Goal: Manage account settings

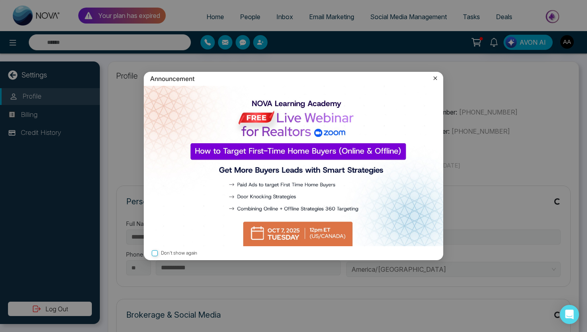
click at [431, 77] on icon at bounding box center [435, 78] width 8 height 8
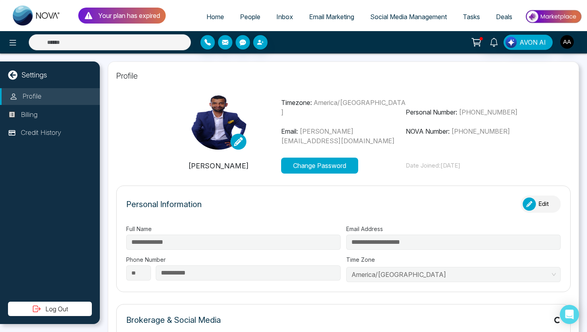
type input "**********"
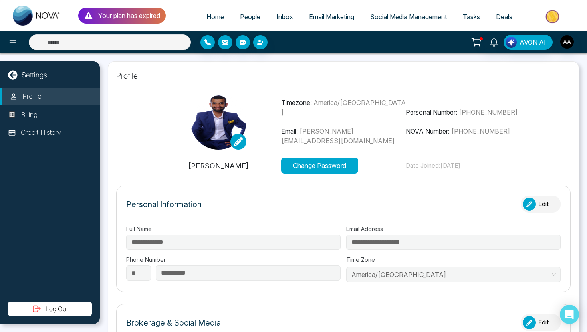
click at [206, 14] on span "Home" at bounding box center [215, 17] width 18 height 8
click at [240, 17] on span "People" at bounding box center [250, 17] width 20 height 8
click at [244, 20] on span "People" at bounding box center [250, 17] width 20 height 8
click at [309, 18] on span "Email Marketing" at bounding box center [331, 17] width 45 height 8
click at [569, 41] on img "button" at bounding box center [567, 42] width 14 height 14
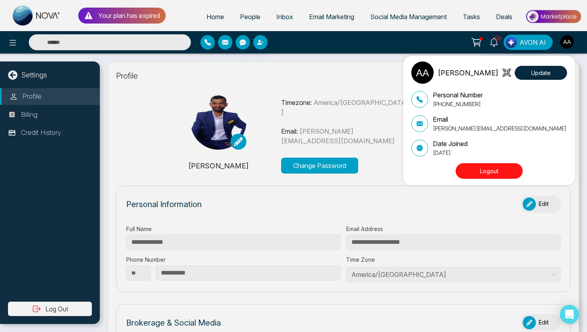
click at [509, 173] on button "Logout" at bounding box center [489, 171] width 67 height 16
